Goal: Information Seeking & Learning: Learn about a topic

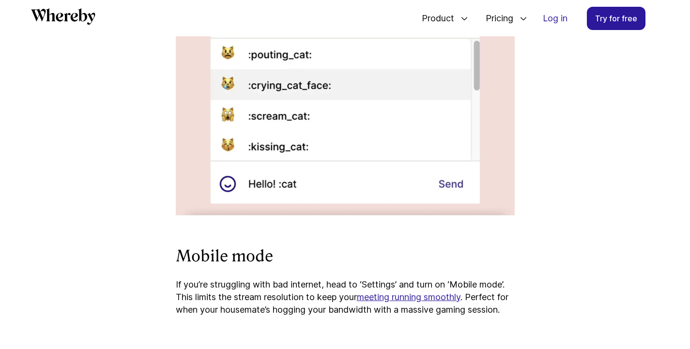
scroll to position [2543, 0]
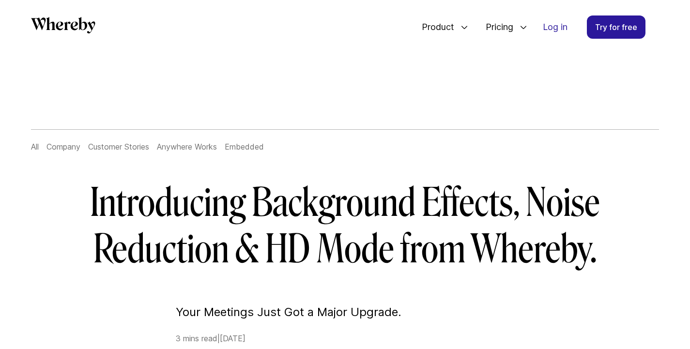
scroll to position [30, 0]
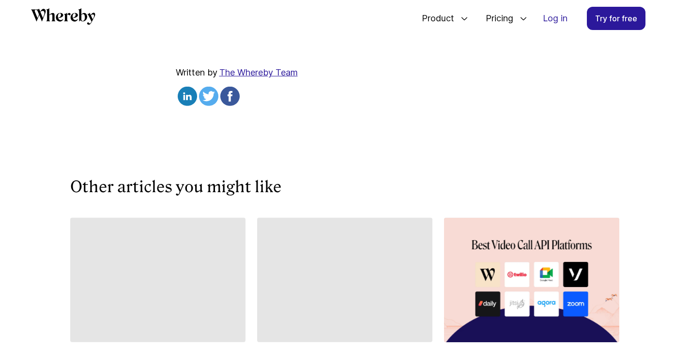
scroll to position [3389, 0]
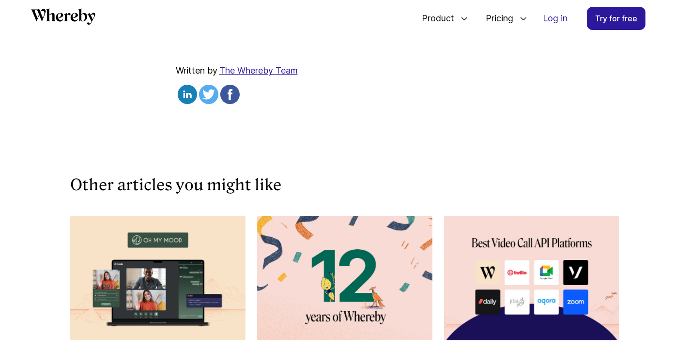
click at [296, 32] on u "Prêt à essayer Whereby ?" at bounding box center [269, 23] width 186 height 18
